Goal: Find contact information: Find contact information

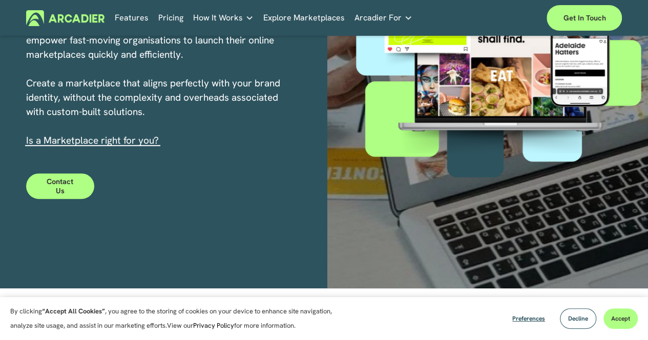
click at [73, 193] on link "Contact Us" at bounding box center [60, 187] width 68 height 26
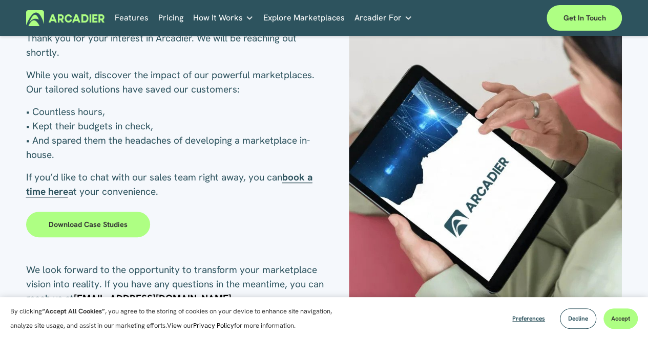
scroll to position [100, 0]
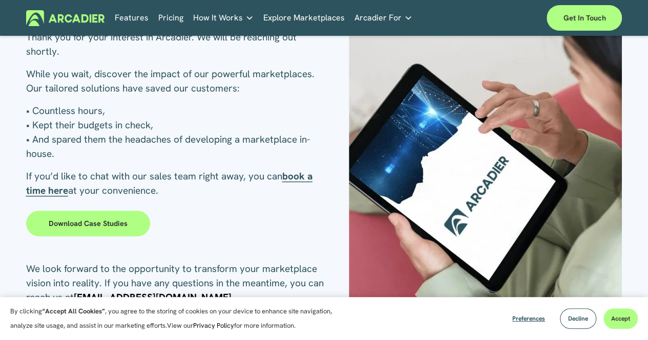
click at [312, 179] on strong "book a time here" at bounding box center [169, 183] width 286 height 27
